Goal: Task Accomplishment & Management: Manage account settings

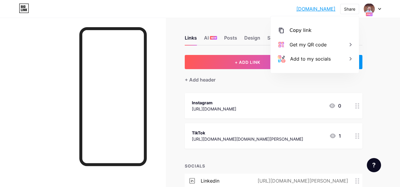
click at [252, 82] on div "+ Add header" at bounding box center [274, 76] width 178 height 14
click at [361, 65] on div "+ ADD EMBED" at bounding box center [338, 62] width 47 height 14
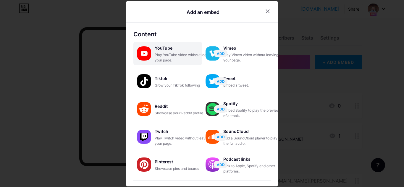
click at [158, 53] on div "Play YouTube video without leaving your page." at bounding box center [184, 57] width 59 height 11
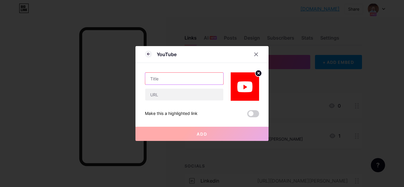
click at [172, 83] on input "text" at bounding box center [184, 79] width 78 height 12
type input "YouTube"
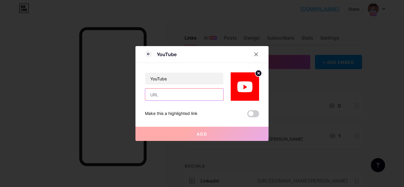
click at [171, 94] on input "text" at bounding box center [184, 95] width 78 height 12
paste input "[URL][DOMAIN_NAME]"
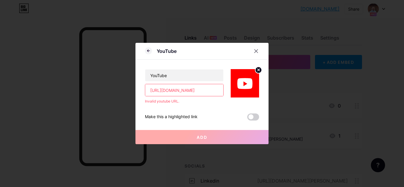
click at [184, 88] on input "[URL][DOMAIN_NAME]" at bounding box center [184, 90] width 78 height 12
paste input "[DOMAIN_NAME][URL]"
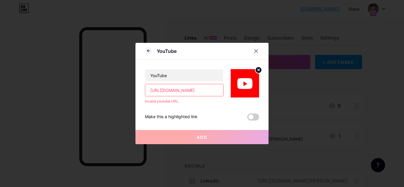
scroll to position [0, 39]
type input "[URL][DOMAIN_NAME]"
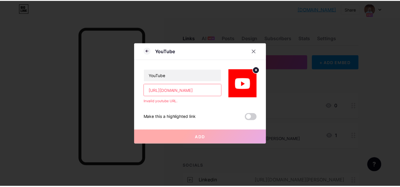
scroll to position [0, 0]
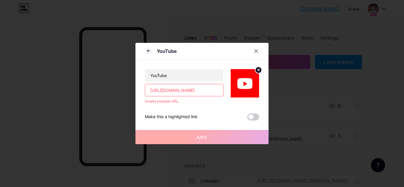
click at [165, 103] on div "Invalid youtube URL." at bounding box center [184, 101] width 79 height 5
click at [192, 92] on input "[URL][DOMAIN_NAME]" at bounding box center [184, 90] width 78 height 12
click at [258, 69] on circle at bounding box center [258, 70] width 7 height 7
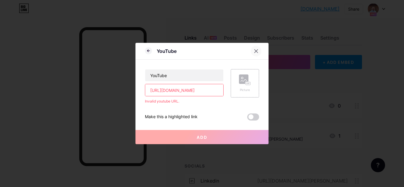
click at [257, 53] on icon at bounding box center [256, 51] width 5 height 5
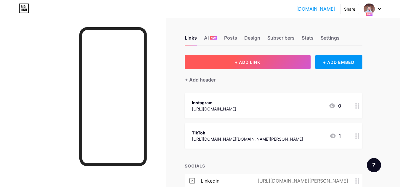
click at [268, 59] on button "+ ADD LINK" at bounding box center [248, 62] width 126 height 14
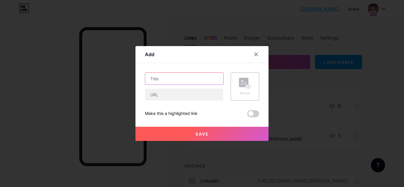
click at [169, 78] on input "text" at bounding box center [184, 79] width 78 height 12
type input "YouTube"
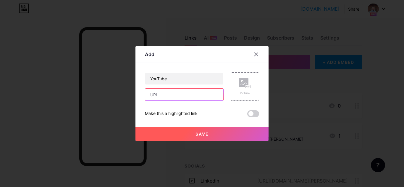
click at [168, 95] on input "text" at bounding box center [184, 95] width 78 height 12
type input "[URL][DOMAIN_NAME]"
click at [210, 134] on button "Save" at bounding box center [202, 134] width 133 height 14
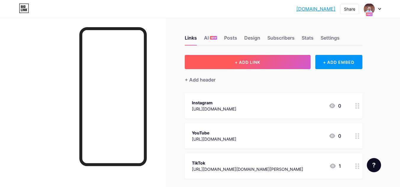
click at [252, 63] on span "+ ADD LINK" at bounding box center [247, 62] width 25 height 5
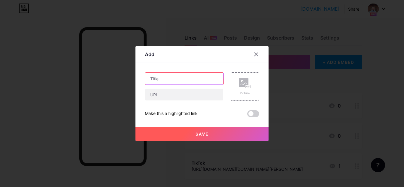
click at [187, 77] on input "text" at bounding box center [184, 79] width 78 height 12
type input "L"
paste input "linkedin"
click at [151, 79] on input "linkedin" at bounding box center [184, 79] width 78 height 12
type input "Linkedin"
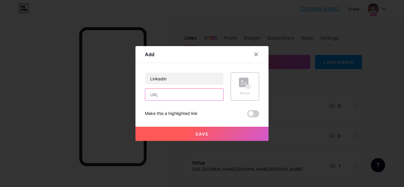
click at [188, 92] on input "text" at bounding box center [184, 95] width 78 height 12
paste input "[URL][DOMAIN_NAME][PERSON_NAME]"
type input "[URL][DOMAIN_NAME][PERSON_NAME]"
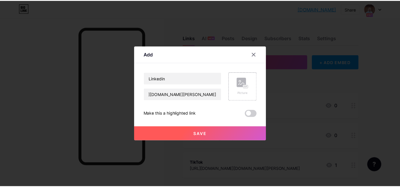
scroll to position [0, 0]
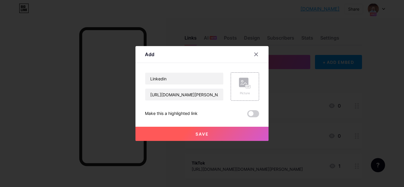
click at [225, 133] on button "Save" at bounding box center [202, 134] width 133 height 14
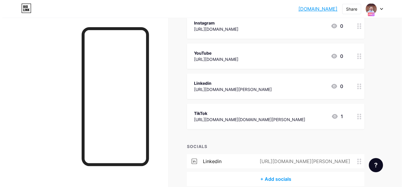
scroll to position [108, 0]
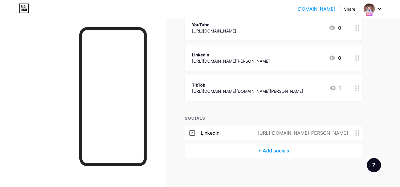
click at [279, 153] on div "+ Add socials" at bounding box center [274, 151] width 178 height 14
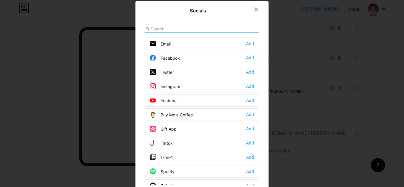
click at [181, 103] on div "Youtube Add" at bounding box center [202, 100] width 114 height 12
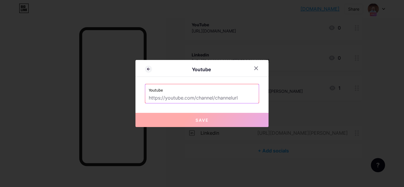
click at [189, 99] on input "text" at bounding box center [202, 98] width 107 height 10
paste input "[URL][DOMAIN_NAME]"
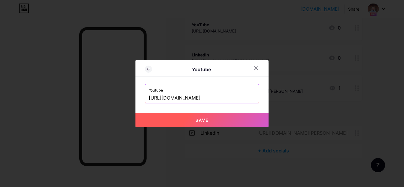
type input "[URL][DOMAIN_NAME]"
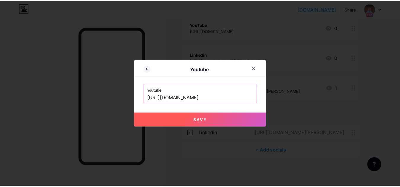
scroll to position [0, 0]
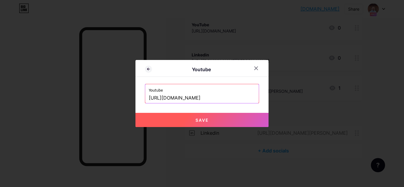
click at [198, 120] on span "Save" at bounding box center [202, 120] width 13 height 5
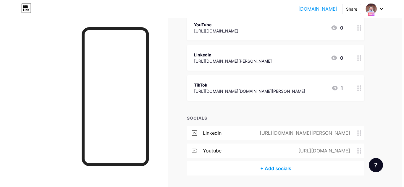
scroll to position [126, 0]
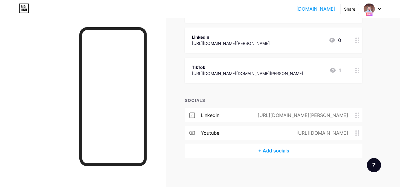
click at [277, 150] on div "+ Add socials" at bounding box center [274, 151] width 178 height 14
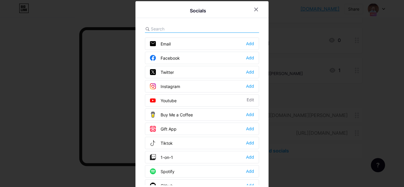
click at [194, 87] on div "Instagram Add" at bounding box center [202, 86] width 114 height 12
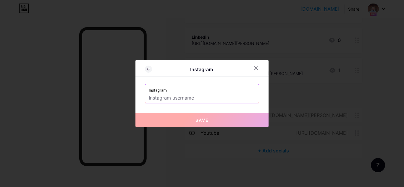
click at [184, 101] on input "text" at bounding box center [202, 98] width 107 height 10
paste input "[URL][DOMAIN_NAME]"
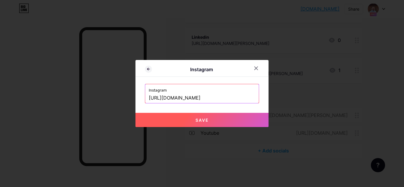
scroll to position [0, 0]
click at [200, 120] on span "Save" at bounding box center [202, 120] width 13 height 5
type input "[URL][DOMAIN_NAME][DOMAIN_NAME]"
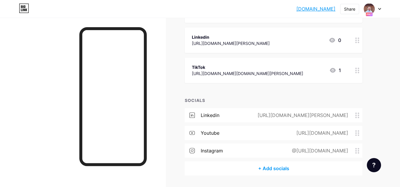
click at [274, 168] on div "+ Add socials" at bounding box center [274, 169] width 178 height 14
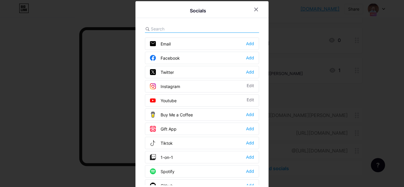
click at [177, 27] on input "text" at bounding box center [183, 29] width 65 height 6
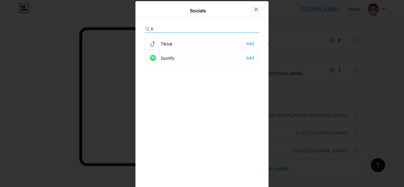
type input "ti"
click at [175, 42] on div "Tiktok Add" at bounding box center [202, 44] width 114 height 12
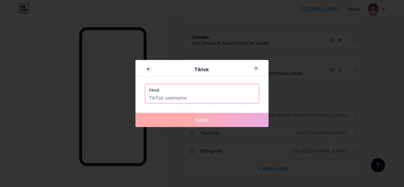
click at [167, 96] on input "text" at bounding box center [202, 98] width 107 height 10
paste input "[URL][DOMAIN_NAME][DOMAIN_NAME][PERSON_NAME]"
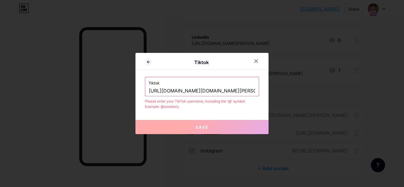
click at [203, 91] on input "[URL][DOMAIN_NAME][DOMAIN_NAME][PERSON_NAME]" at bounding box center [202, 91] width 107 height 10
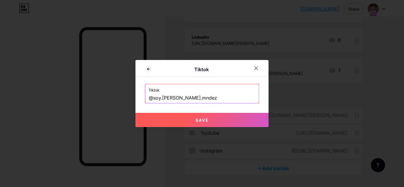
click at [200, 121] on span "Save" at bounding box center [202, 120] width 13 height 5
type input "[URL][DOMAIN_NAME][DOMAIN_NAME][PERSON_NAME]"
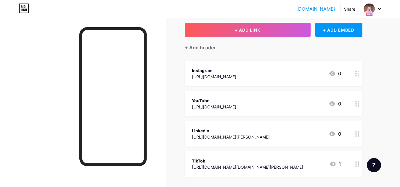
scroll to position [32, 0]
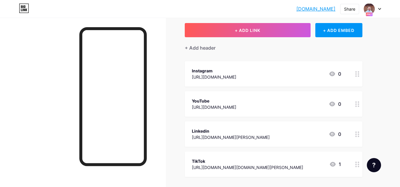
click at [357, 78] on div at bounding box center [357, 73] width 10 height 25
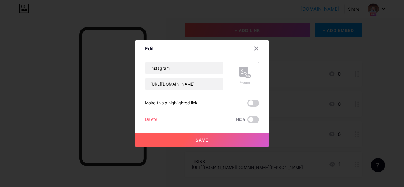
click at [152, 121] on div "Delete" at bounding box center [151, 119] width 12 height 7
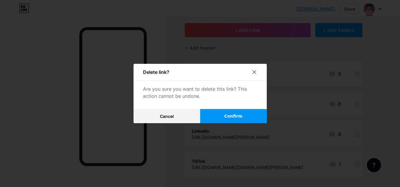
click at [222, 117] on button "Confirm" at bounding box center [233, 116] width 67 height 14
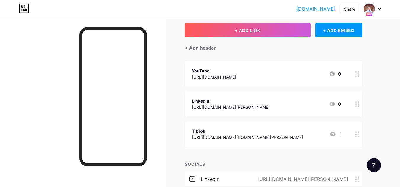
click at [357, 75] on icon at bounding box center [357, 74] width 4 height 6
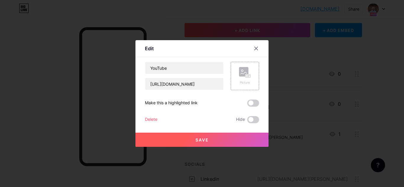
click at [154, 121] on div "Delete" at bounding box center [151, 119] width 12 height 7
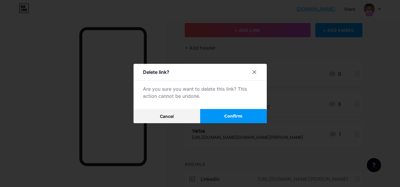
click at [234, 115] on span "Confirm" at bounding box center [233, 116] width 18 height 6
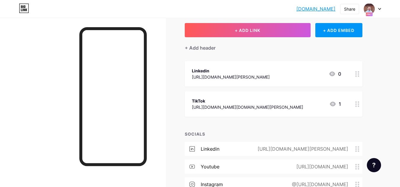
click at [355, 76] on circle at bounding box center [355, 75] width 1 height 1
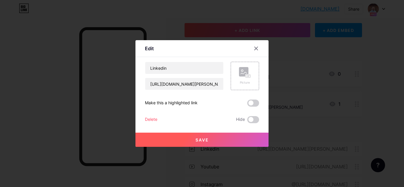
click at [152, 120] on div "Delete" at bounding box center [151, 119] width 12 height 7
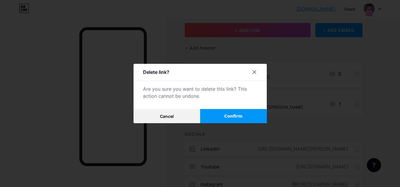
click at [222, 115] on button "Confirm" at bounding box center [233, 116] width 67 height 14
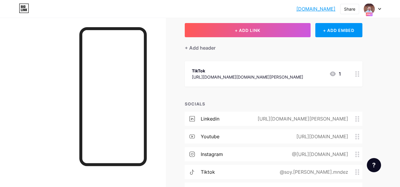
click at [358, 72] on circle at bounding box center [357, 71] width 1 height 1
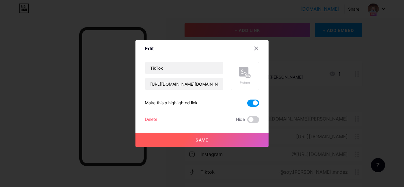
click at [150, 119] on div "Delete" at bounding box center [151, 119] width 12 height 7
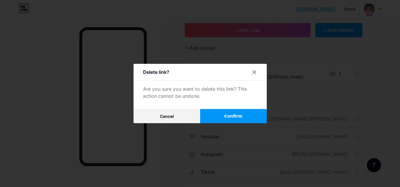
click at [230, 118] on span "Confirm" at bounding box center [233, 116] width 18 height 6
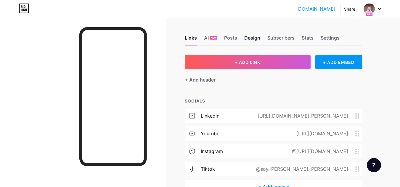
click at [253, 37] on div "Design" at bounding box center [252, 39] width 16 height 11
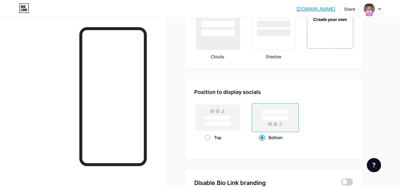
scroll to position [730, 0]
click at [223, 124] on rect at bounding box center [217, 124] width 27 height 4
click at [208, 144] on input "Top" at bounding box center [206, 146] width 4 height 4
radio input "true"
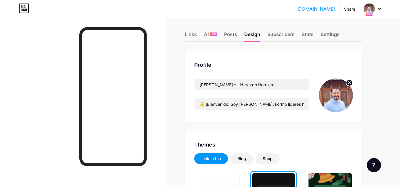
scroll to position [0, 0]
